Goal: Task Accomplishment & Management: Use online tool/utility

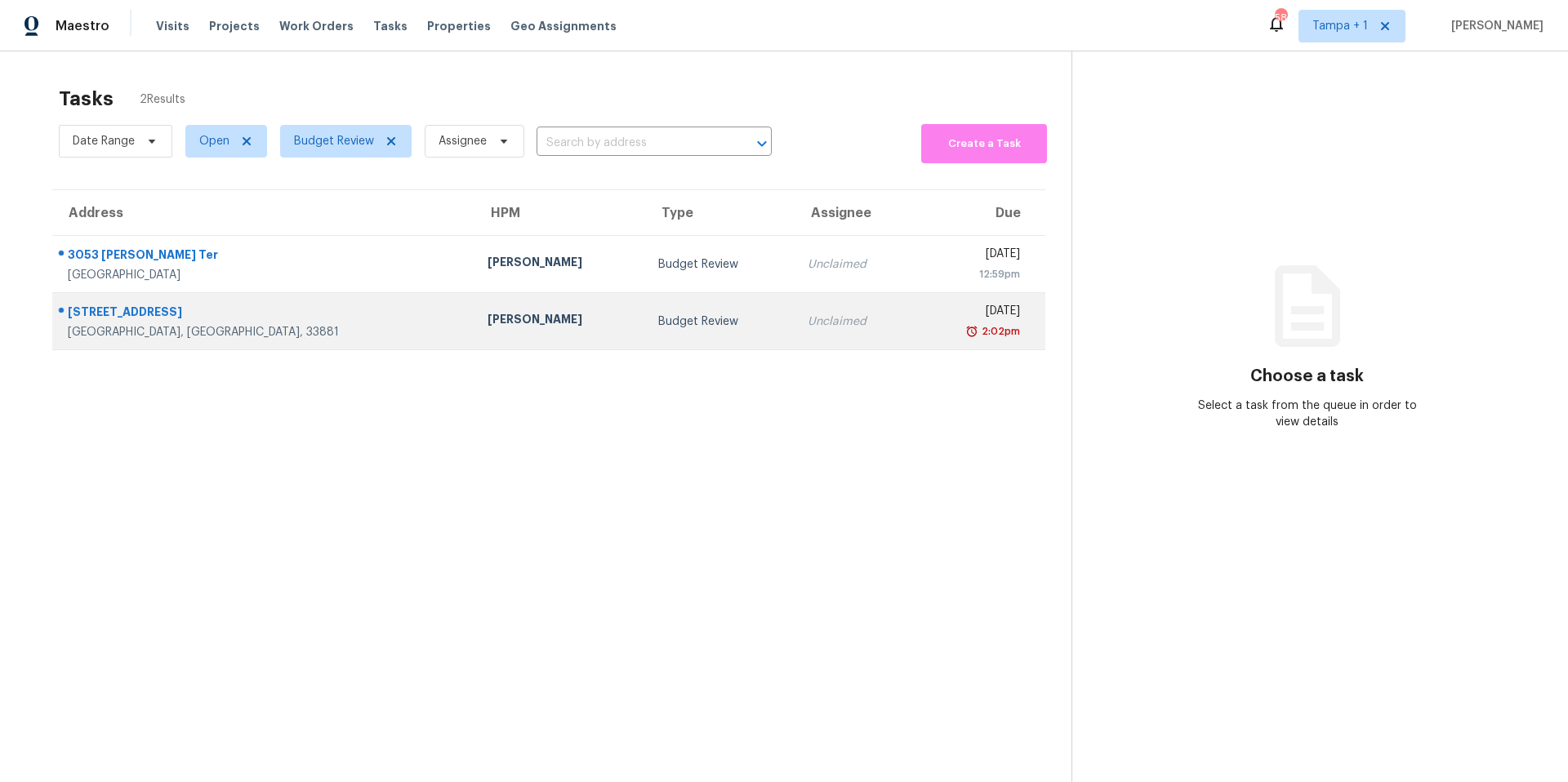
click at [475, 294] on td "[PERSON_NAME]" at bounding box center [560, 322] width 170 height 57
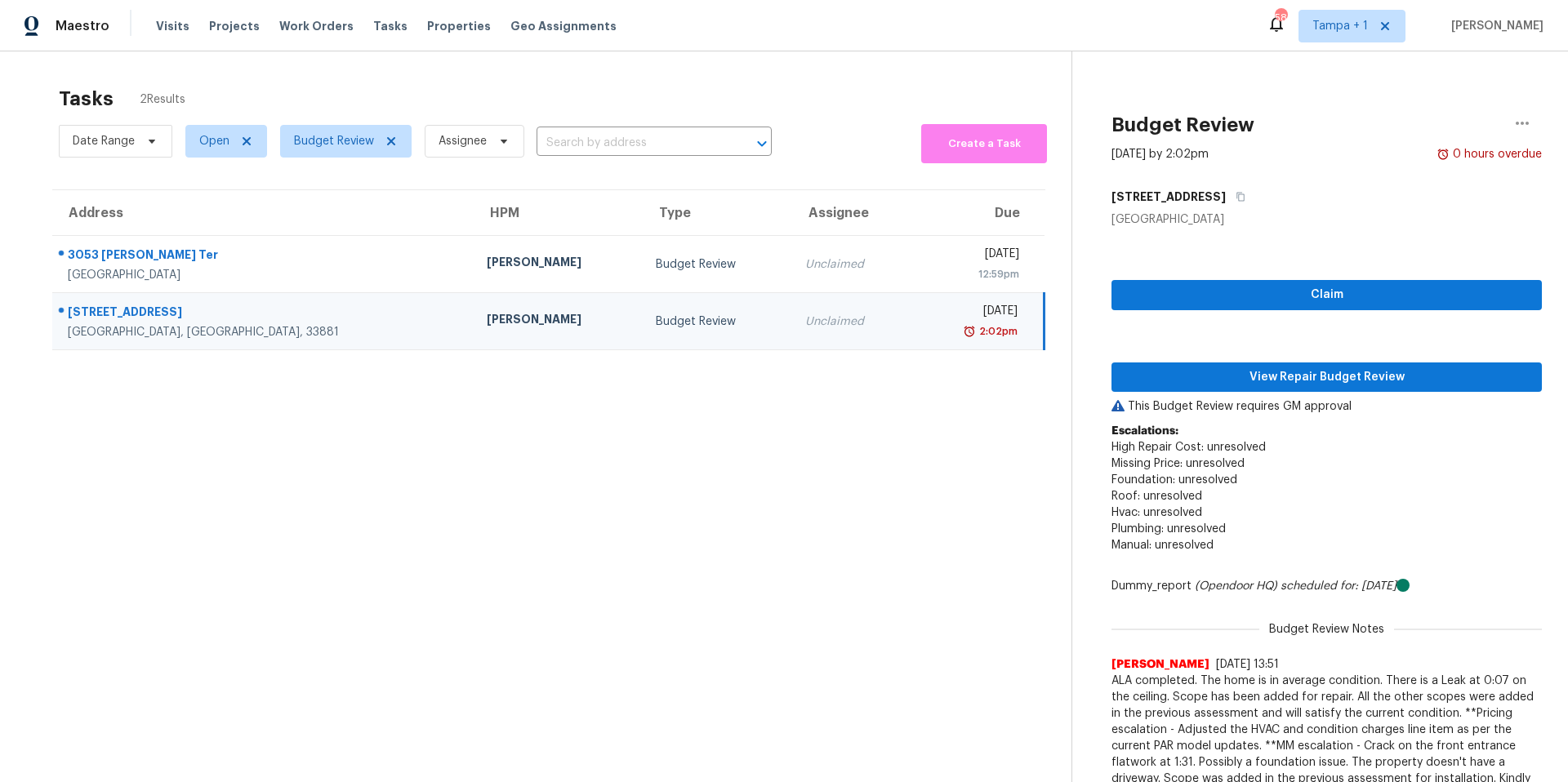
click at [1340, 394] on div "Claim View Repair Budget Review This Budget Review requires GM approval Escalat…" at bounding box center [1326, 519] width 430 height 583
click at [1329, 361] on div "Claim View Repair Budget Review This Budget Review requires GM approval Escalat…" at bounding box center [1326, 519] width 430 height 583
click at [1281, 381] on span "View Repair Budget Review" at bounding box center [1326, 378] width 404 height 20
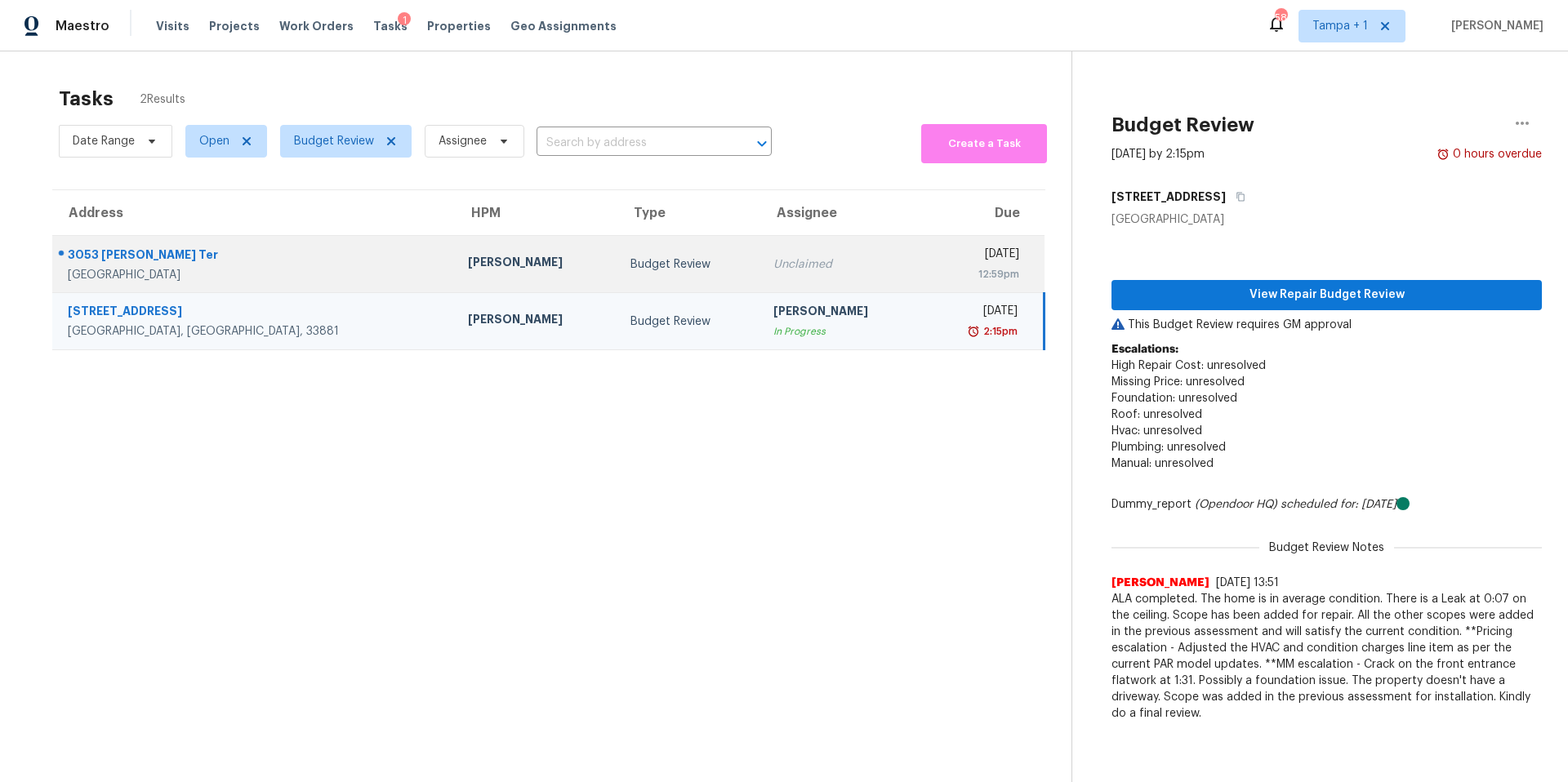
click at [617, 276] on td "Budget Review" at bounding box center [688, 265] width 142 height 57
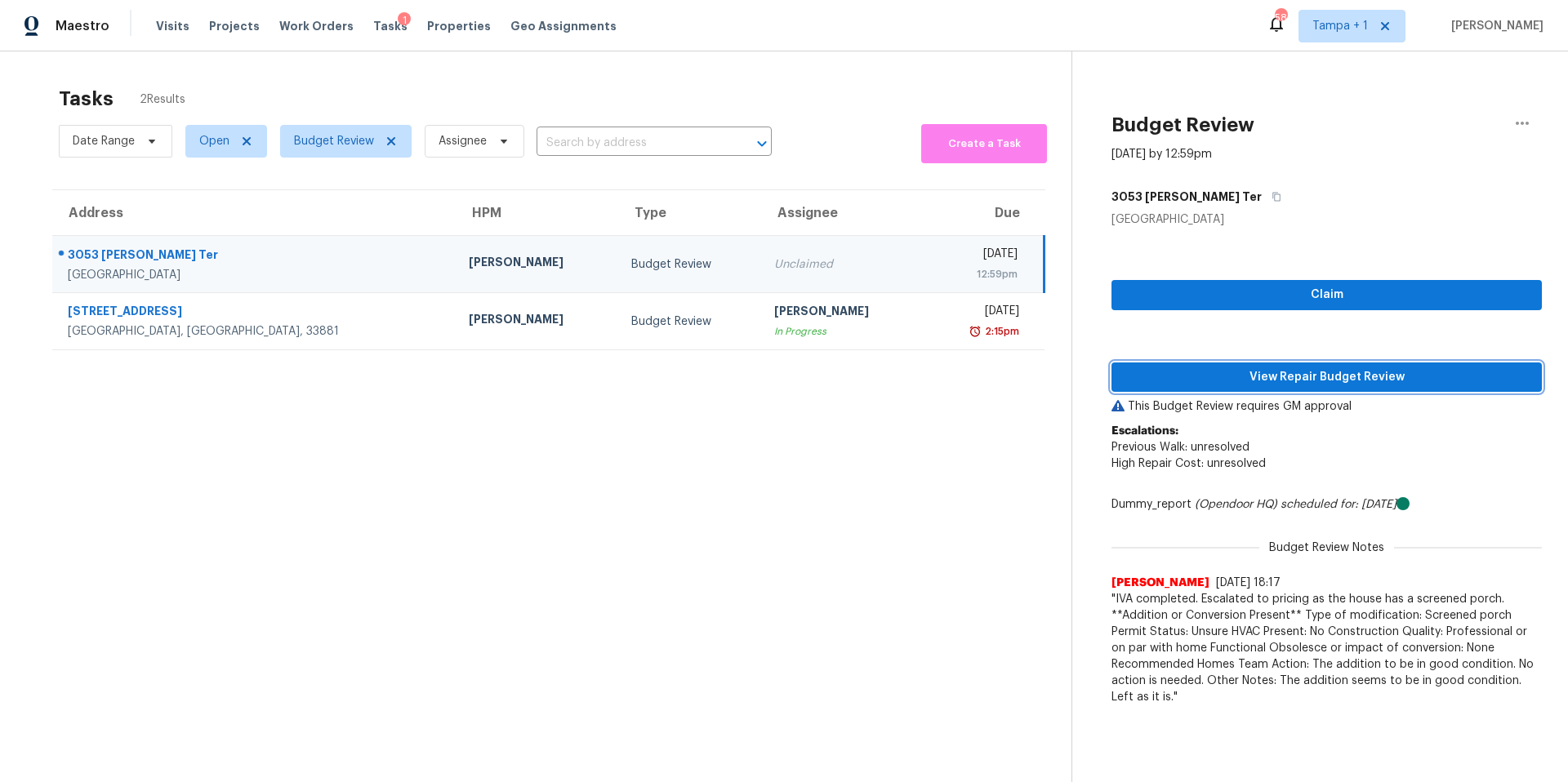
click at [1175, 378] on span "View Repair Budget Review" at bounding box center [1326, 378] width 404 height 20
